Goal: Complete application form: Complete application form

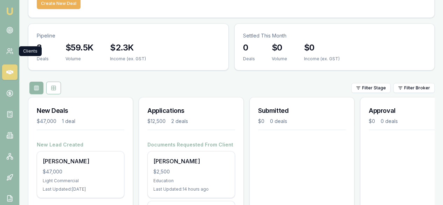
click at [28, 49] on div "Clients Clients" at bounding box center [30, 51] width 23 height 10
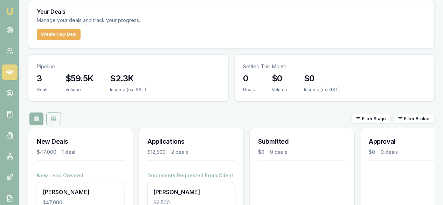
scroll to position [21, 0]
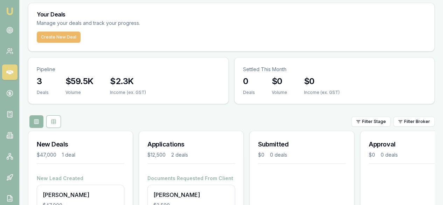
click at [66, 38] on button "Create New Deal" at bounding box center [59, 37] width 44 height 11
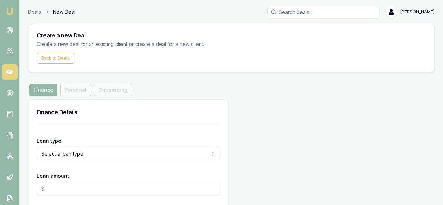
click at [110, 160] on form "Loan type Select a loan type Consumer Loan Consumer Asset Commercial Loan Comme…" at bounding box center [128, 172] width 183 height 94
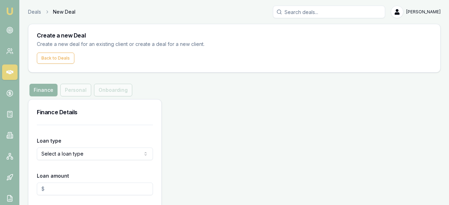
click at [112, 155] on html "Emu Broker Deals New Deal [PERSON_NAME] Toggle Menu Create a new Deal Create a …" at bounding box center [224, 102] width 449 height 205
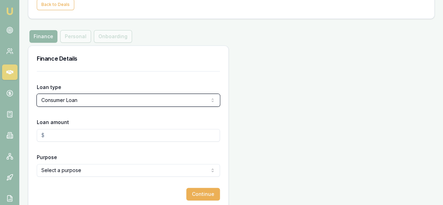
scroll to position [55, 0]
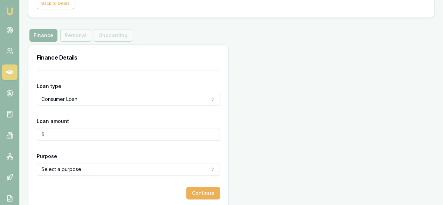
click at [60, 136] on input "Loan amount" at bounding box center [128, 134] width 183 height 13
type input "$14,500.00"
click at [118, 150] on html "Emu Broker Deals New Deal [PERSON_NAME] Toggle Menu Create a new Deal Create a …" at bounding box center [221, 47] width 443 height 205
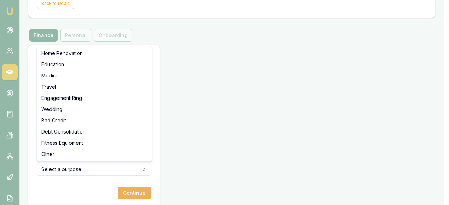
select select "EDUCATION"
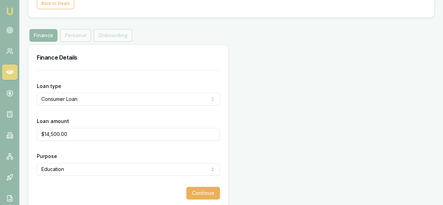
click at [98, 64] on div "Finance Details" at bounding box center [128, 57] width 200 height 25
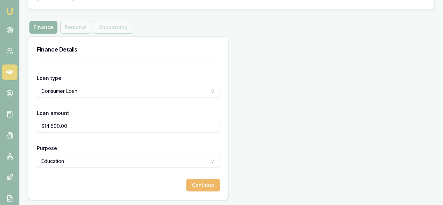
click at [187, 183] on button "Continue" at bounding box center [204, 185] width 34 height 13
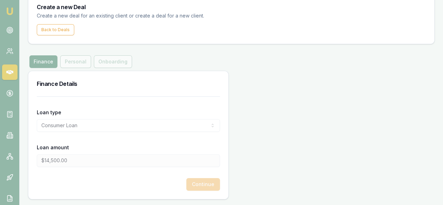
scroll to position [0, 0]
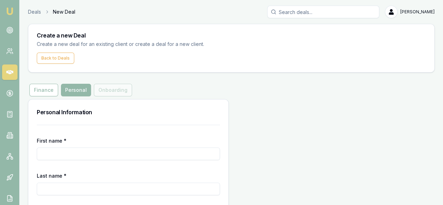
click at [108, 157] on input "First name *" at bounding box center [128, 154] width 183 height 13
type input "Hashini"
click at [57, 185] on input "Last name *" at bounding box center [128, 189] width 183 height 13
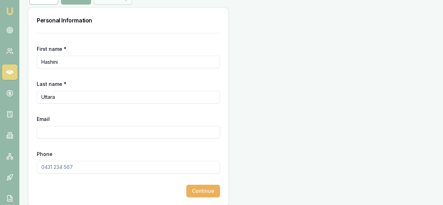
scroll to position [98, 0]
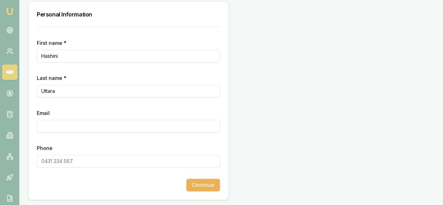
type input "Uttara"
click at [102, 126] on input "Email" at bounding box center [128, 126] width 183 height 13
type input "Hashini Uttara"
click at [82, 150] on div "Phone" at bounding box center [128, 156] width 183 height 24
click at [80, 162] on input "Phone" at bounding box center [128, 161] width 183 height 13
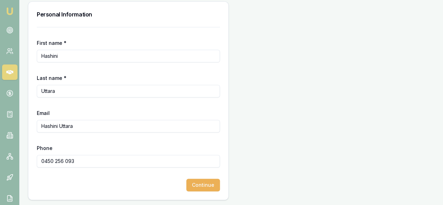
type input "0450 256 093"
click at [81, 124] on input "Hashini Uttara" at bounding box center [128, 126] width 183 height 13
type input "H"
type input "[EMAIL_ADDRESS][DOMAIN_NAME]"
click at [66, 144] on div "Phone [PHONE_NUMBER]" at bounding box center [128, 156] width 183 height 24
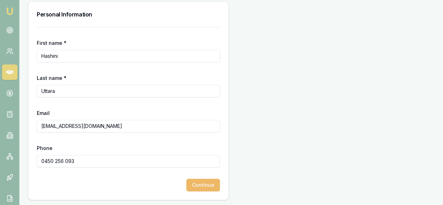
click at [187, 185] on button "Continue" at bounding box center [204, 185] width 34 height 13
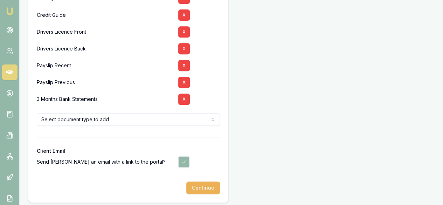
scroll to position [157, 0]
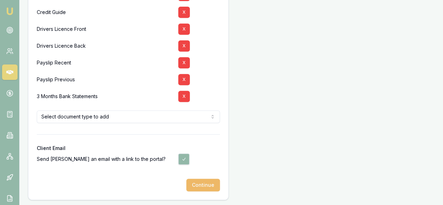
click at [187, 187] on button "Continue" at bounding box center [204, 185] width 34 height 13
